Goal: Task Accomplishment & Management: Manage account settings

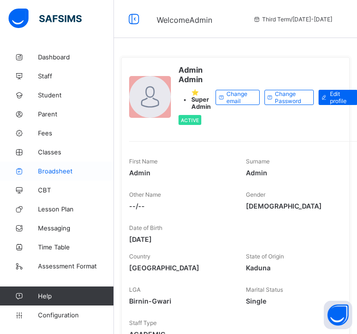
click at [55, 170] on span "Broadsheet" at bounding box center [76, 171] width 76 height 8
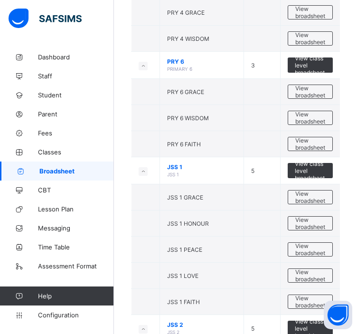
scroll to position [676, 0]
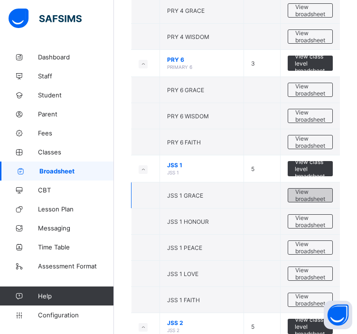
click at [312, 193] on span "View broadsheet" at bounding box center [310, 195] width 30 height 14
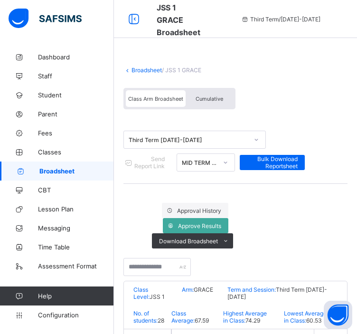
click at [214, 102] on span "Cumulative" at bounding box center [210, 98] width 28 height 7
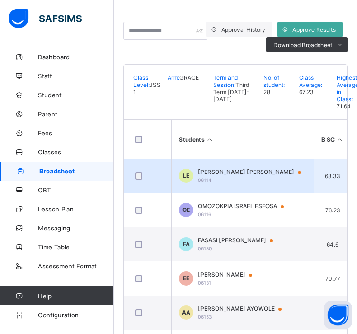
scroll to position [210, 0]
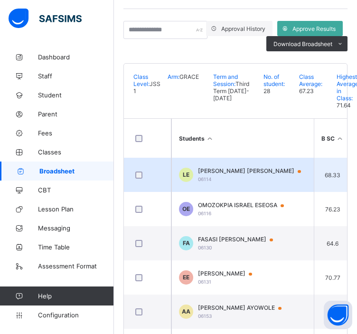
click at [229, 175] on span "LAWAL DEBORAH ENIOLA" at bounding box center [254, 171] width 112 height 8
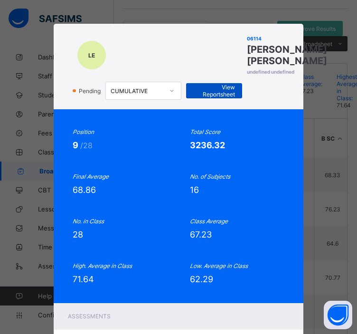
click at [206, 98] on span "View Reportsheet" at bounding box center [214, 91] width 42 height 14
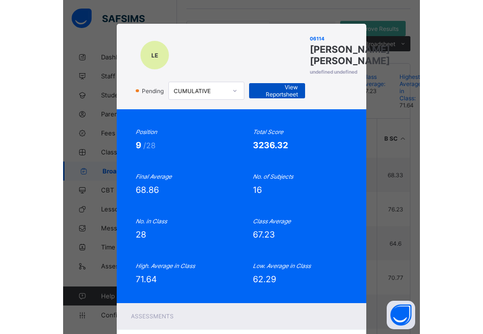
scroll to position [200, 0]
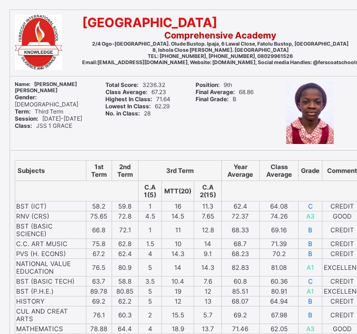
scroll to position [63, 0]
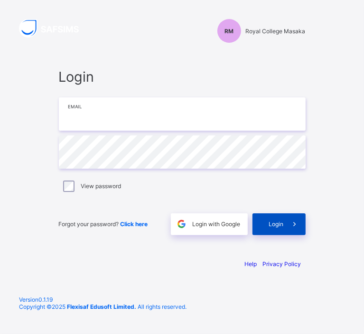
type input "**********"
click at [270, 217] on div "Login" at bounding box center [279, 224] width 53 height 22
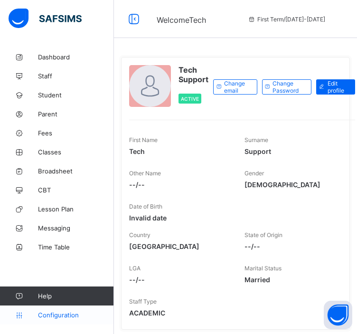
click at [50, 313] on span "Configuration" at bounding box center [75, 315] width 75 height 8
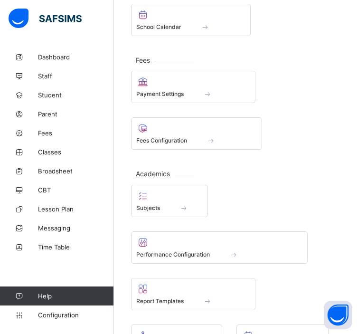
scroll to position [359, 0]
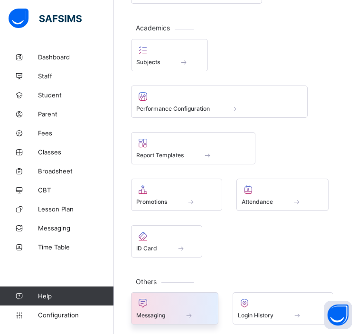
click at [189, 301] on div at bounding box center [174, 302] width 77 height 11
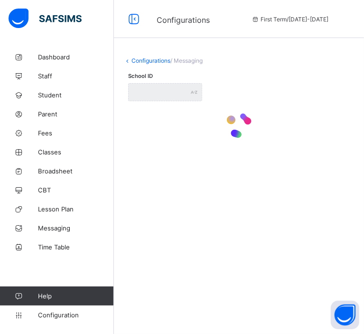
type input "**********"
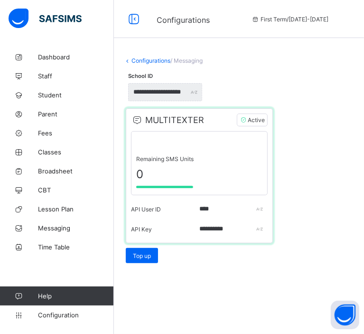
click at [255, 121] on span "Active" at bounding box center [252, 119] width 31 height 13
click at [153, 59] on link "Configurations" at bounding box center [150, 60] width 39 height 7
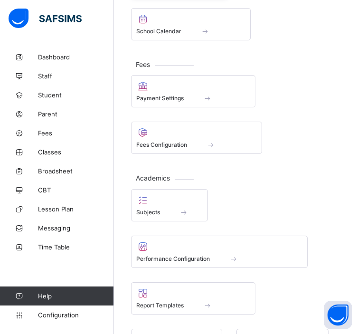
scroll to position [217, 0]
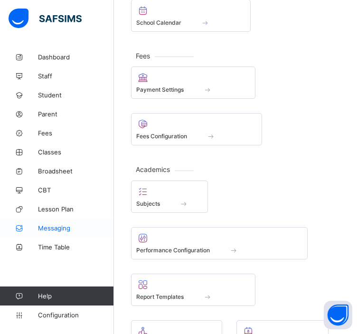
click at [50, 225] on span "Messaging" at bounding box center [76, 228] width 76 height 8
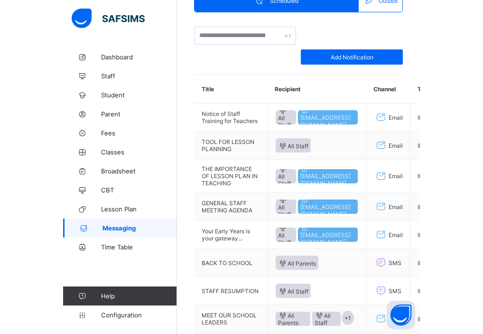
scroll to position [85, 0]
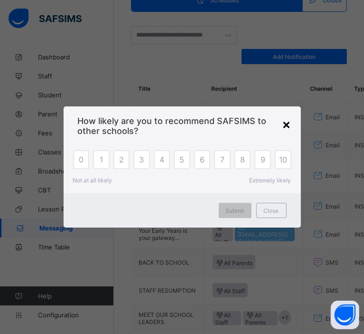
click at [286, 122] on div "×" at bounding box center [286, 124] width 9 height 16
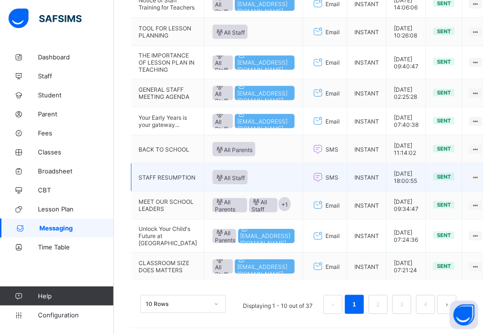
scroll to position [145, 0]
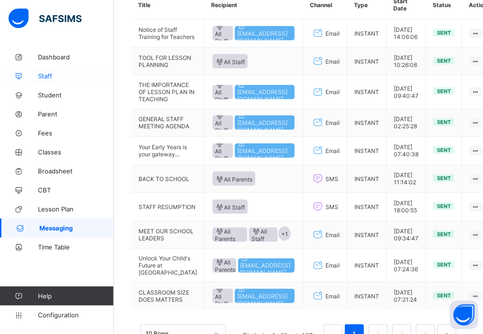
click at [48, 77] on span "Staff" at bounding box center [76, 76] width 76 height 8
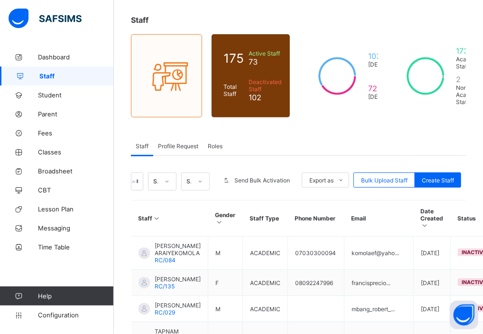
scroll to position [46, 0]
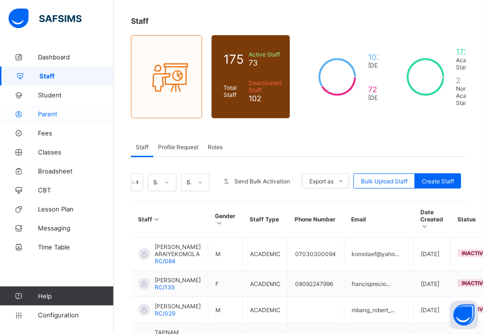
click at [49, 111] on span "Parent" at bounding box center [76, 114] width 76 height 8
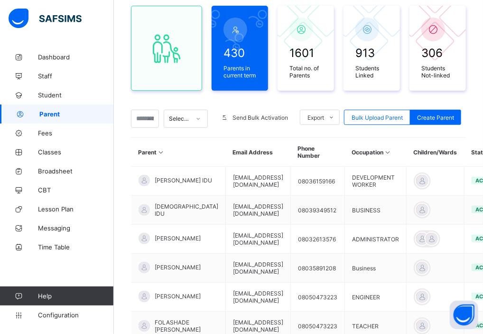
scroll to position [84, 0]
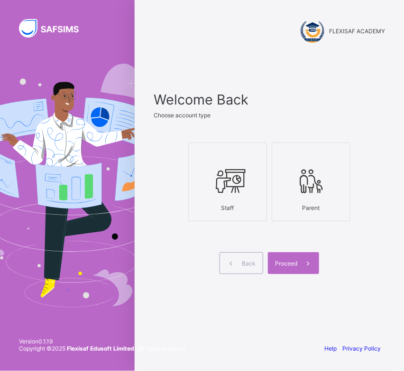
click at [249, 204] on div "Staff" at bounding box center [228, 207] width 68 height 17
click at [294, 260] on span "Proceed" at bounding box center [286, 263] width 22 height 7
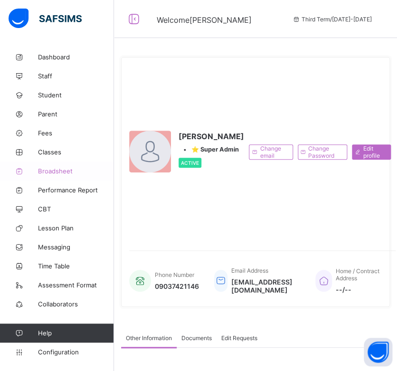
click at [63, 170] on span "Broadsheet" at bounding box center [76, 171] width 76 height 8
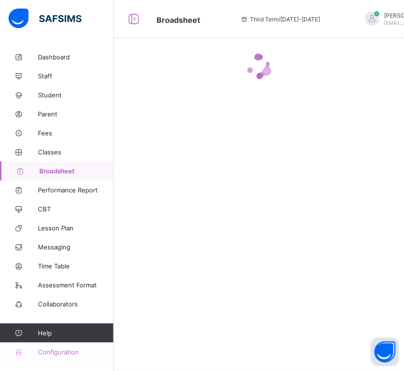
click at [49, 349] on span "Configuration" at bounding box center [75, 352] width 75 height 8
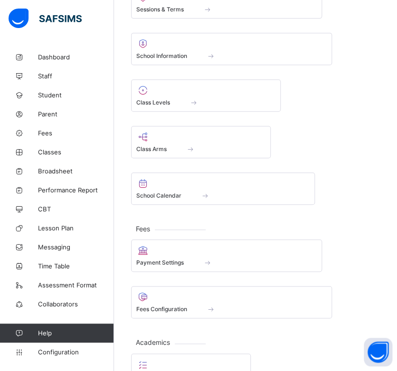
scroll to position [116, 0]
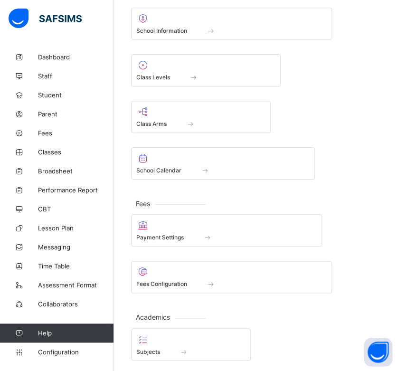
click at [356, 143] on div "Sessions & Terms School Information Class Levels Class Arms School Calendar" at bounding box center [255, 70] width 249 height 218
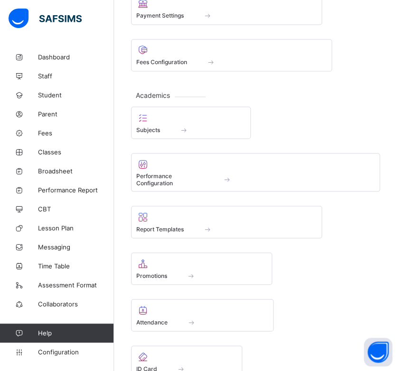
scroll to position [338, 0]
click at [320, 96] on div "Academics Subjects Performance Configuration Report Templates Promotions Attend…" at bounding box center [255, 236] width 249 height 282
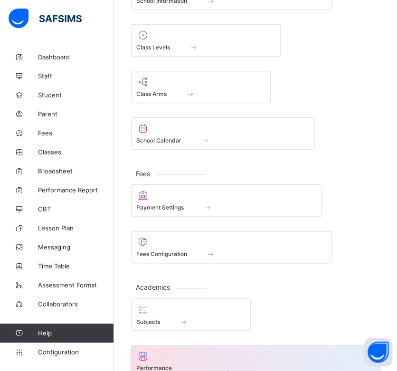
scroll to position [146, 0]
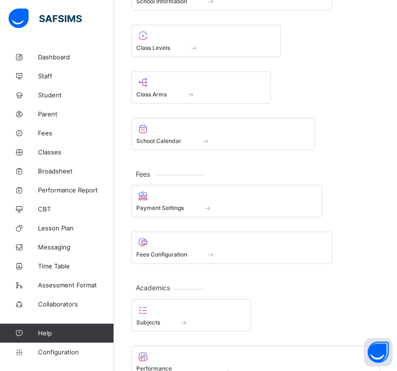
click at [355, 128] on div "Sessions & Terms School Information Class Levels Class Arms School Calendar" at bounding box center [255, 41] width 249 height 218
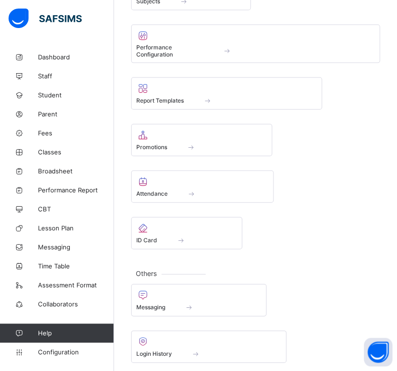
scroll to position [468, 0]
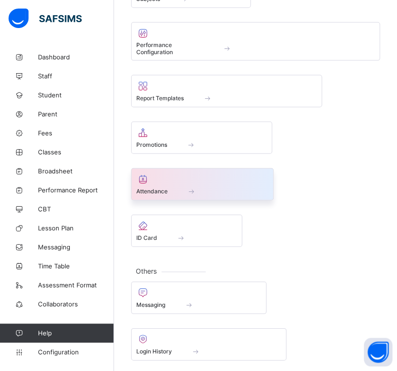
click at [169, 185] on span at bounding box center [202, 186] width 132 height 2
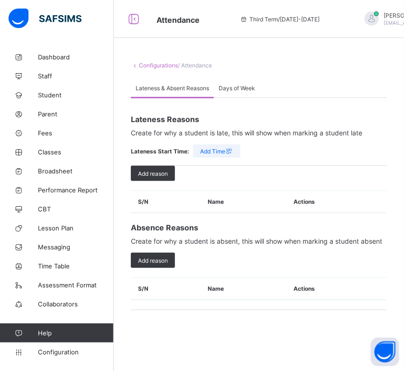
click at [232, 86] on span "Days of Week" at bounding box center [237, 87] width 37 height 7
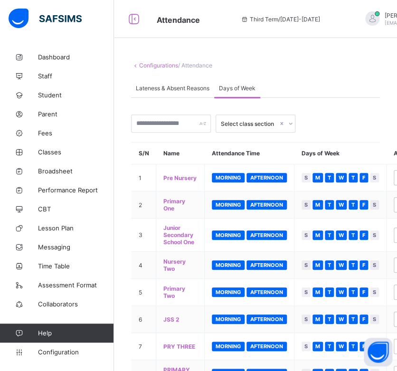
click at [178, 92] on div "Lateness & Absent Reasons" at bounding box center [172, 87] width 83 height 19
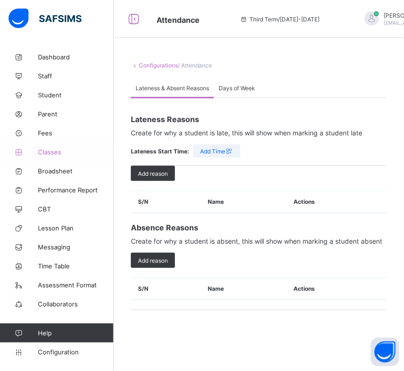
click at [49, 149] on span "Classes" at bounding box center [76, 152] width 76 height 8
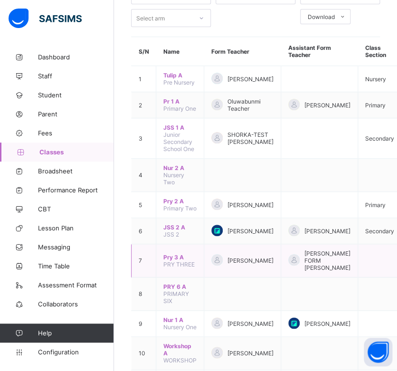
scroll to position [139, 0]
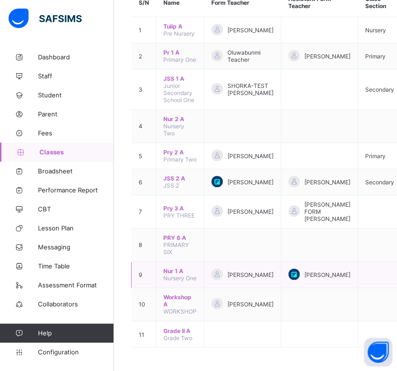
click at [216, 265] on td "Ijeoma Eke" at bounding box center [242, 275] width 77 height 26
click at [66, 55] on span "Dashboard" at bounding box center [76, 57] width 76 height 8
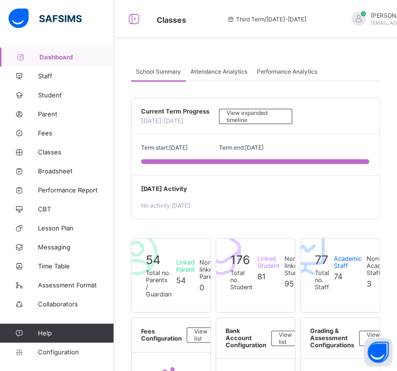
click at [211, 76] on div "Attendance Analytics" at bounding box center [219, 71] width 66 height 19
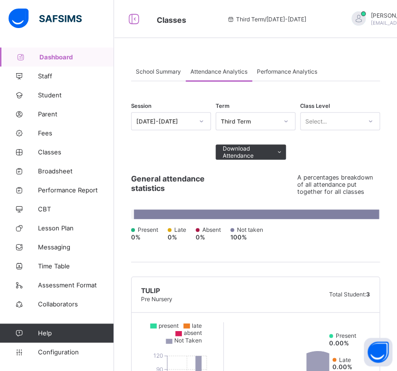
click at [267, 68] on span "Performance Analytics" at bounding box center [287, 71] width 60 height 7
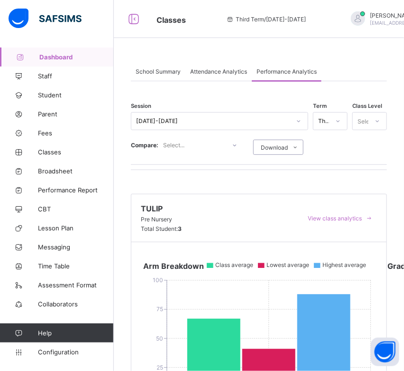
click at [246, 207] on div "Tulip Pre Nursery Total Student: 3 View class analytics" at bounding box center [258, 218] width 255 height 48
click at [60, 227] on span "Lesson Plan" at bounding box center [76, 228] width 76 height 8
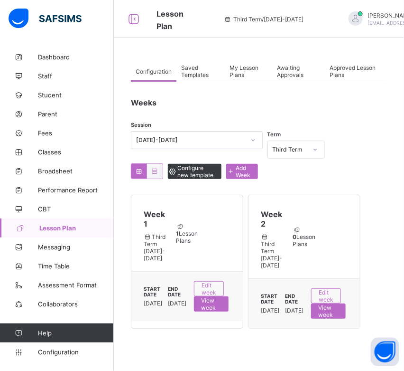
click at [361, 169] on div "Session 2023-2024 Term Third Term Configure new template Add Week" at bounding box center [259, 155] width 256 height 48
click at [60, 264] on span "Time Table" at bounding box center [76, 266] width 76 height 8
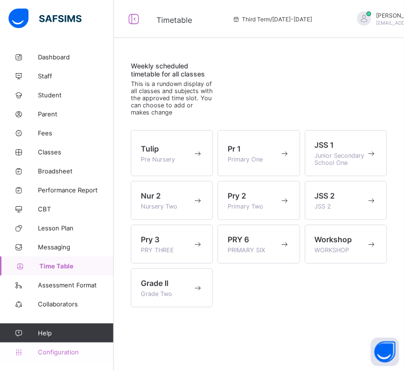
click at [57, 349] on span "Configuration" at bounding box center [75, 352] width 75 height 8
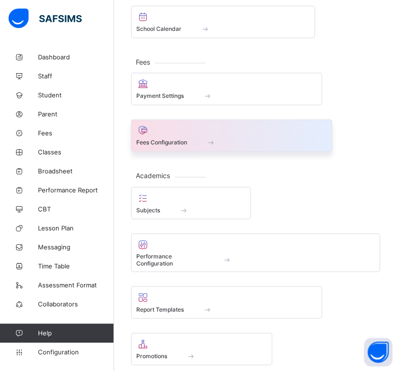
scroll to position [261, 0]
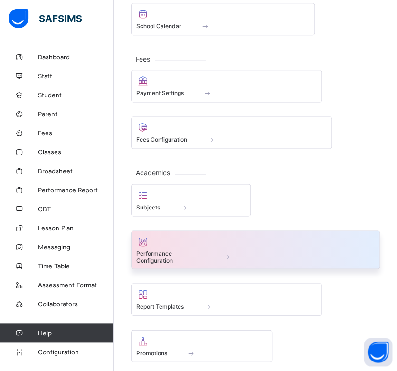
click at [210, 253] on div "Performance Configuration" at bounding box center [255, 256] width 238 height 14
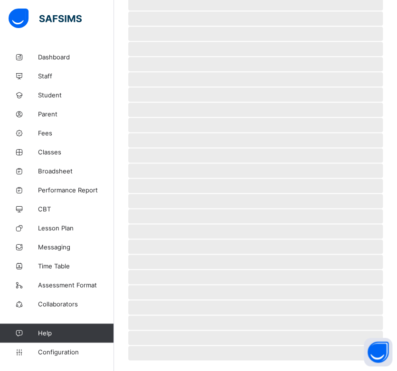
scroll to position [55, 0]
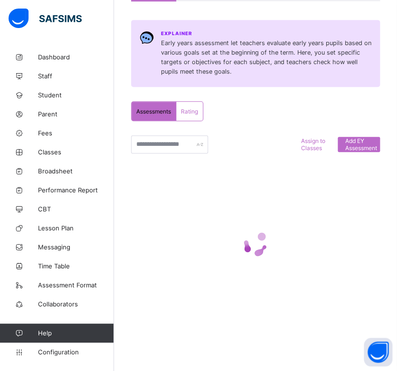
click at [275, 151] on div "Assessments Rating Assessments Rating Assign to Classes Add EY Assessment × Add…" at bounding box center [255, 219] width 249 height 237
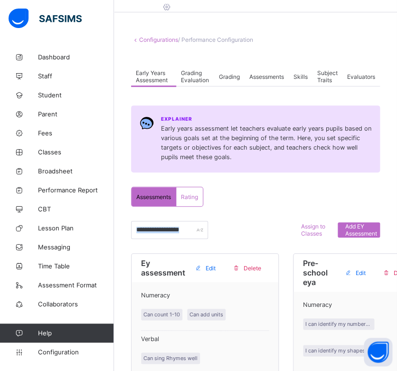
scroll to position [0, 0]
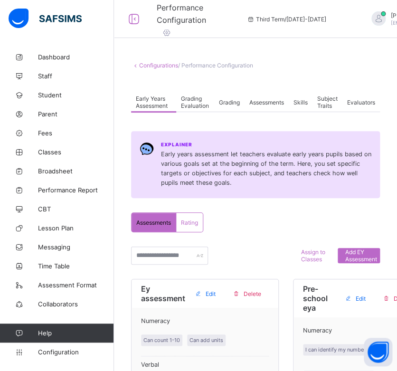
click at [164, 33] on icon at bounding box center [166, 32] width 10 height 9
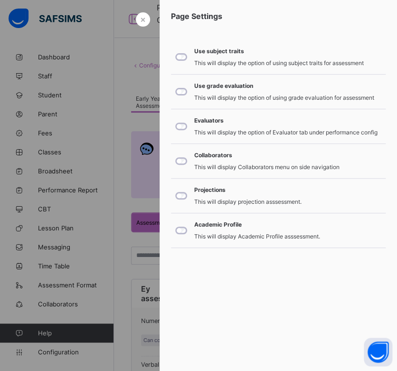
click at [133, 93] on div at bounding box center [198, 185] width 397 height 371
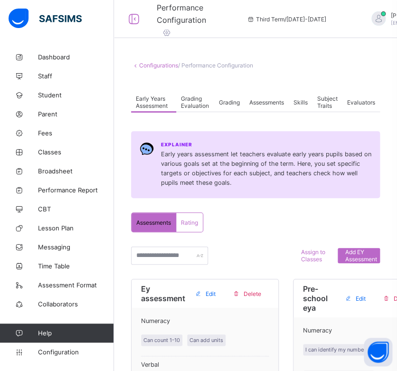
click at [204, 102] on span "Grading Evaluation" at bounding box center [195, 102] width 28 height 14
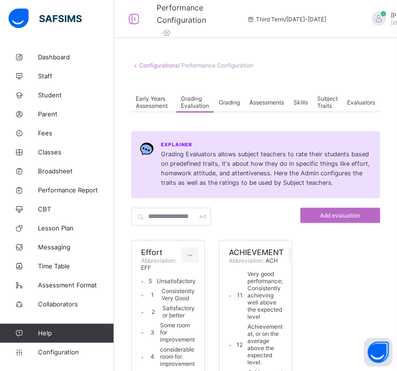
click at [166, 32] on icon at bounding box center [166, 32] width 10 height 9
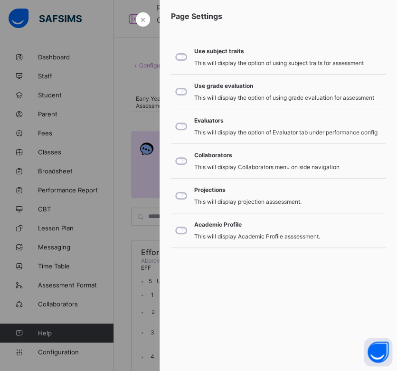
click at [129, 117] on div at bounding box center [198, 185] width 397 height 371
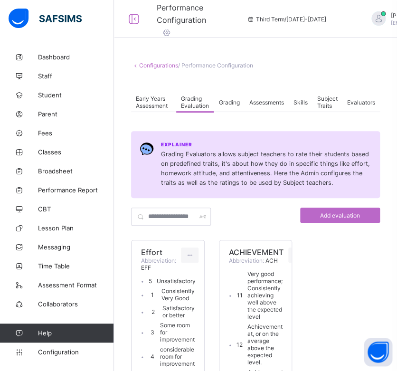
click at [366, 103] on span "Evaluators" at bounding box center [361, 102] width 28 height 7
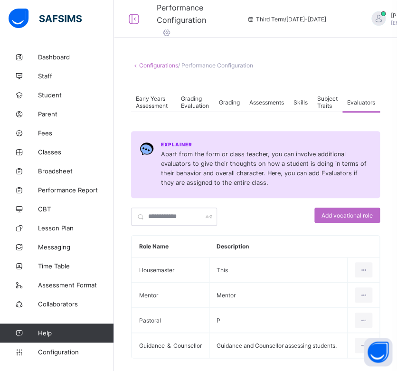
scroll to position [38, 0]
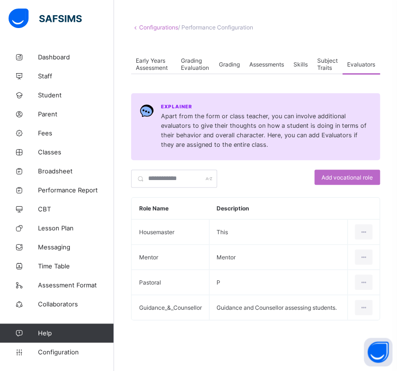
click at [286, 42] on span at bounding box center [255, 47] width 249 height 14
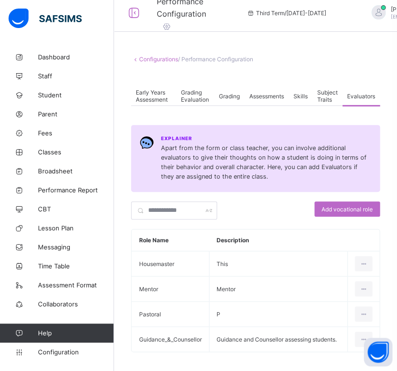
scroll to position [0, 0]
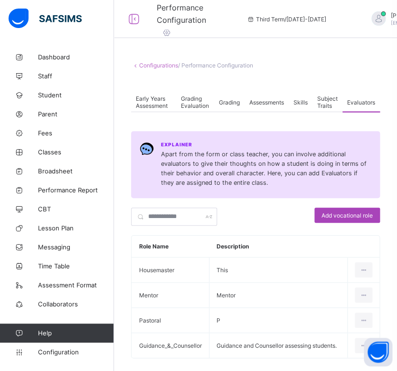
click at [329, 214] on span "Add vocational role" at bounding box center [346, 215] width 51 height 7
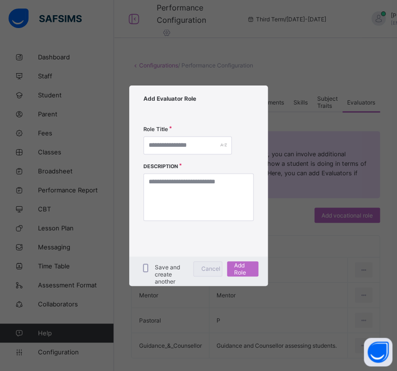
click at [213, 270] on span "Cancel" at bounding box center [210, 268] width 19 height 7
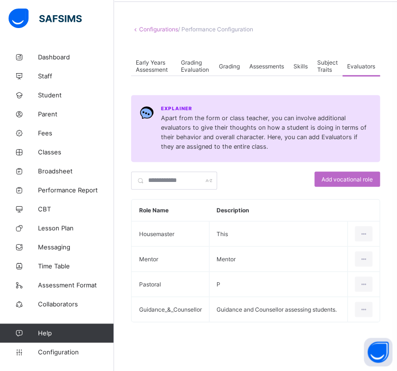
scroll to position [38, 0]
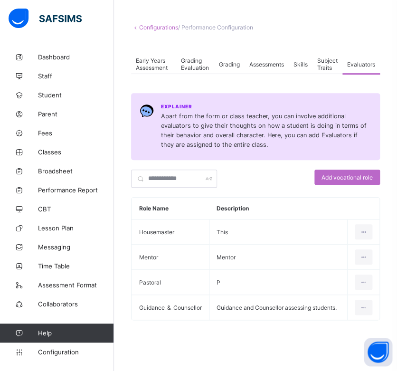
click at [283, 51] on span at bounding box center [255, 47] width 249 height 14
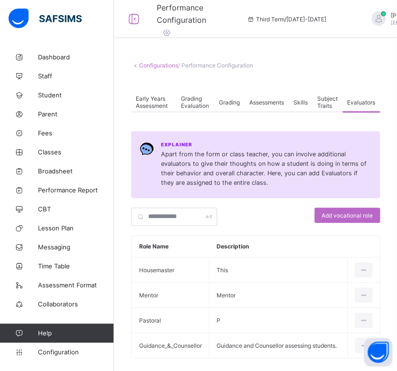
click at [164, 33] on icon at bounding box center [166, 32] width 10 height 9
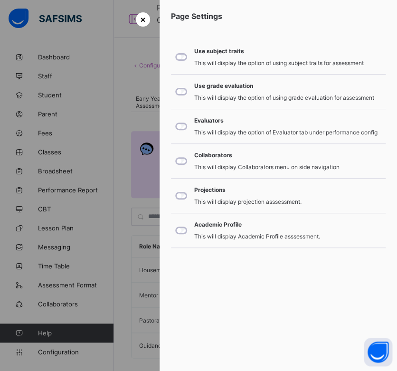
click at [144, 22] on span "×" at bounding box center [143, 19] width 6 height 10
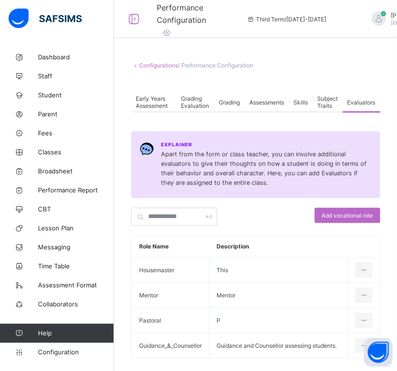
click at [307, 103] on span "Skills" at bounding box center [300, 102] width 14 height 7
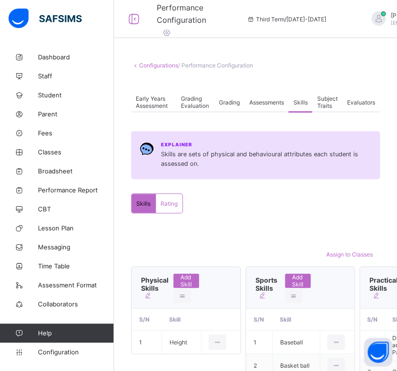
click at [273, 103] on span "Assessments" at bounding box center [266, 102] width 35 height 7
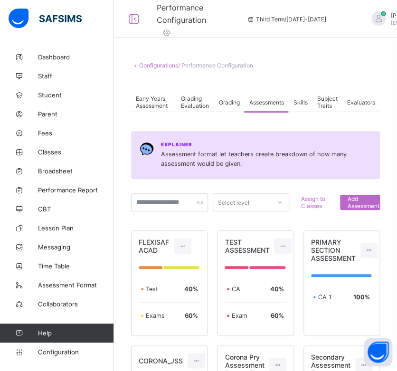
click at [233, 106] on div "Grading" at bounding box center [229, 102] width 30 height 19
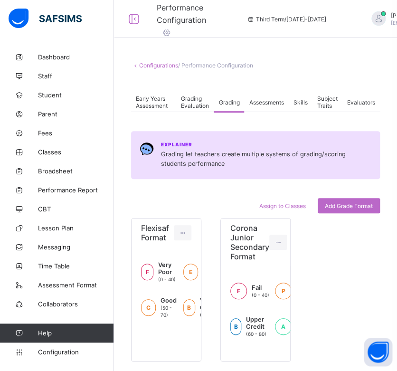
click at [238, 196] on div "Explainer Grading let teachers create multiple systems of grading/scoring stude…" at bounding box center [255, 246] width 249 height 230
click at [160, 64] on link "Configurations" at bounding box center [158, 65] width 39 height 7
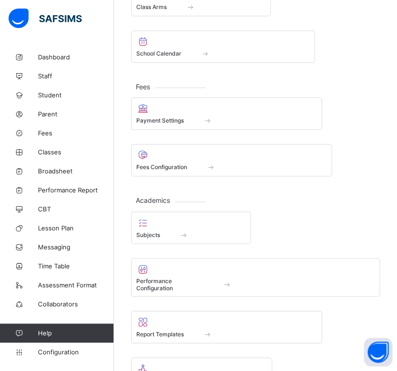
scroll to position [234, 0]
click at [263, 236] on div "Subjects Performance Configuration Report Templates Promotions Attendance ID Ca…" at bounding box center [255, 346] width 249 height 271
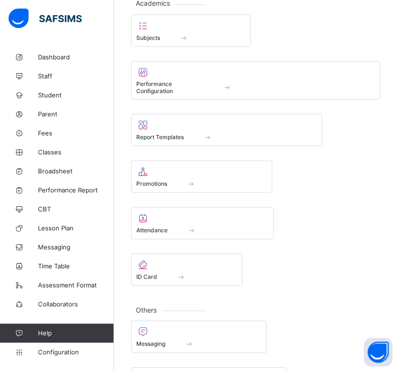
scroll to position [468, 0]
